Goal: Task Accomplishment & Management: Complete application form

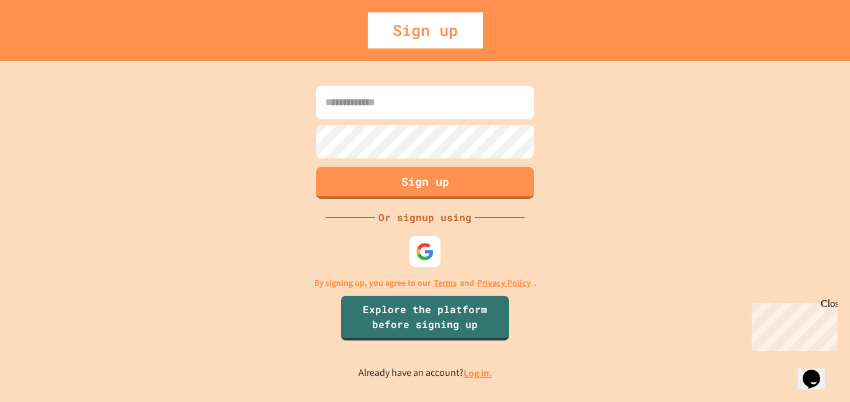
click at [443, 100] on input at bounding box center [425, 103] width 218 height 34
type input "********"
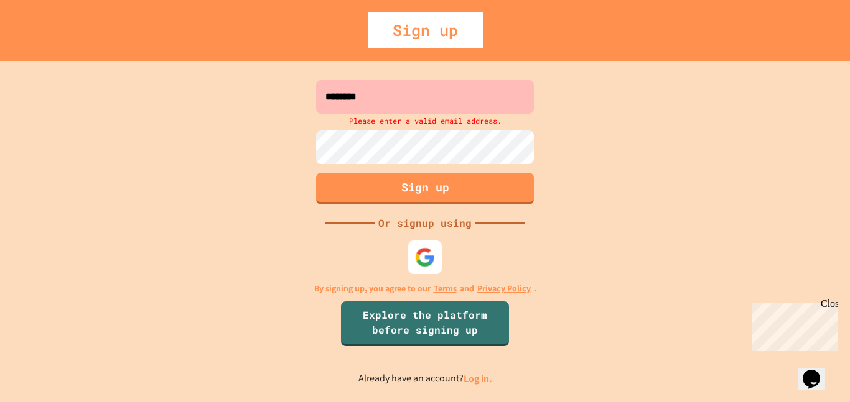
click at [432, 257] on img at bounding box center [425, 257] width 21 height 21
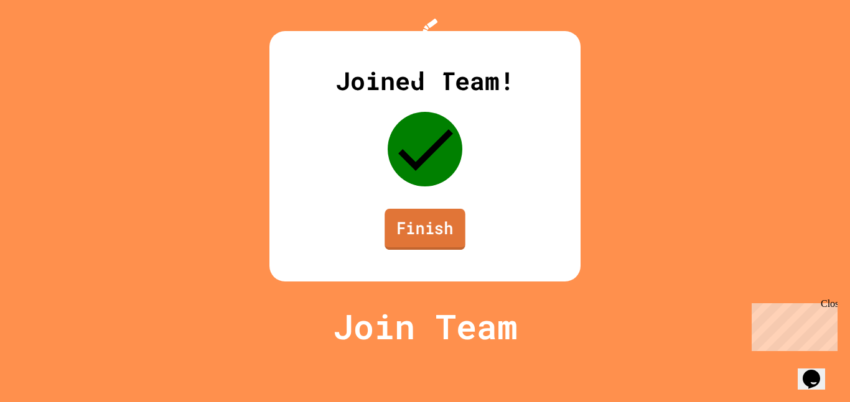
click at [415, 250] on link "Finish" at bounding box center [424, 229] width 81 height 41
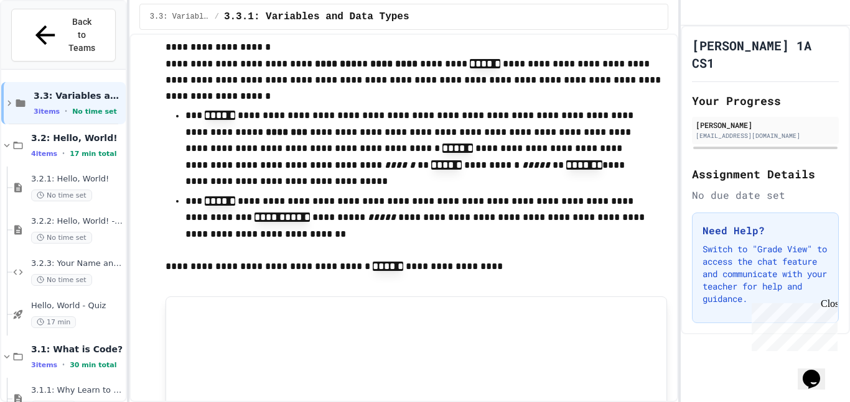
scroll to position [2167, 0]
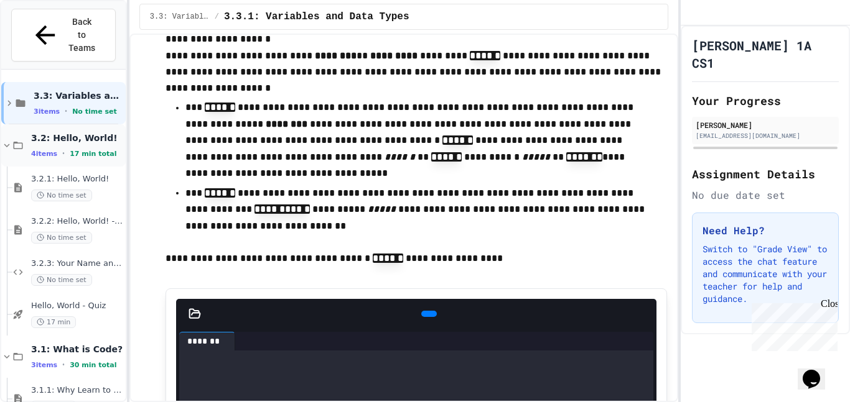
click at [49, 132] on span "3.2: Hello, World!" at bounding box center [77, 137] width 92 height 11
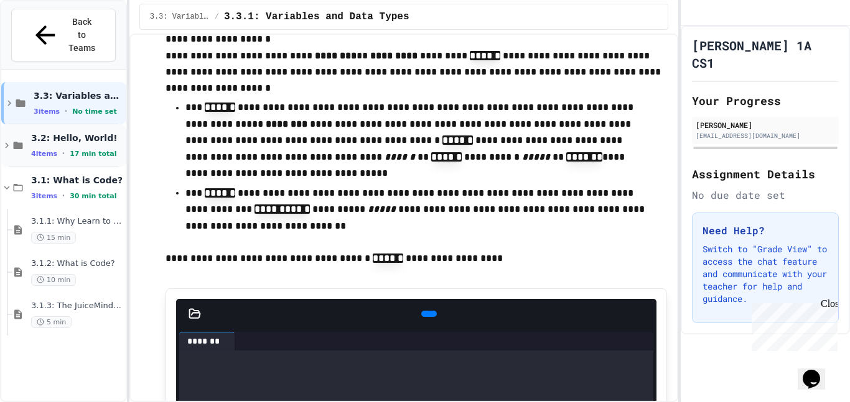
click at [58, 132] on span "3.2: Hello, World!" at bounding box center [77, 137] width 92 height 11
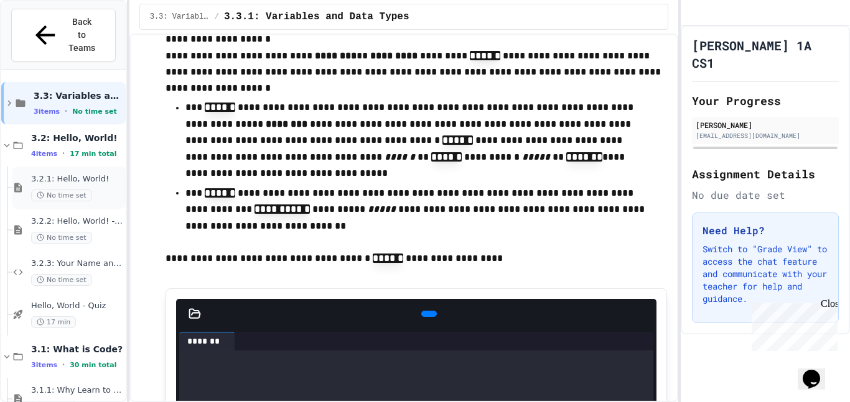
click at [51, 190] on span "No time set" at bounding box center [61, 196] width 61 height 12
